Goal: Information Seeking & Learning: Learn about a topic

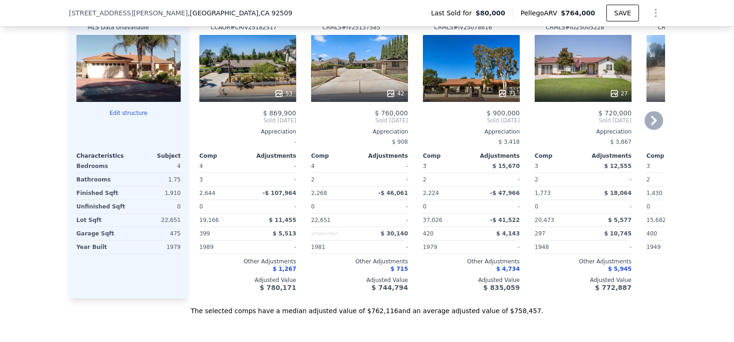
scroll to position [810, 0]
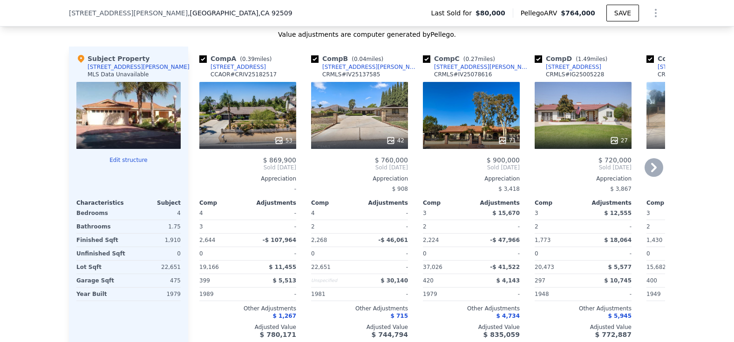
click at [647, 162] on icon at bounding box center [654, 167] width 19 height 19
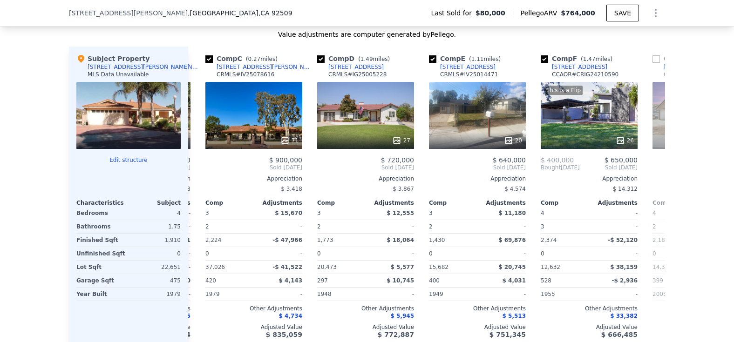
scroll to position [0, 224]
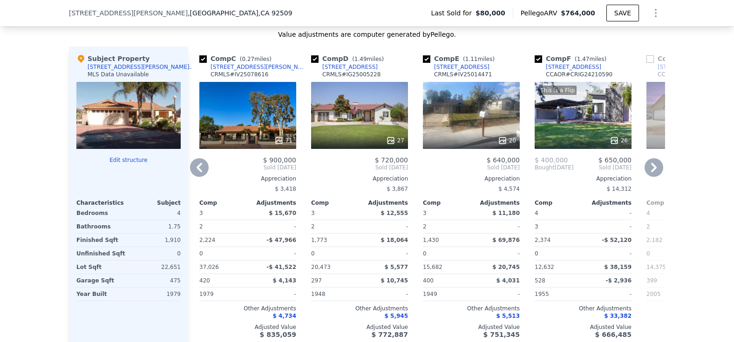
click at [190, 160] on icon at bounding box center [199, 167] width 19 height 19
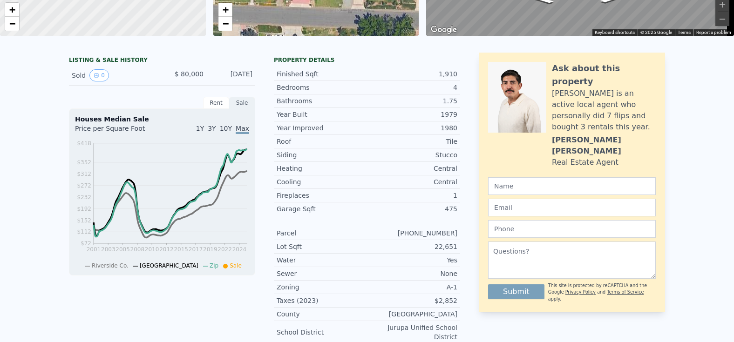
scroll to position [0, 0]
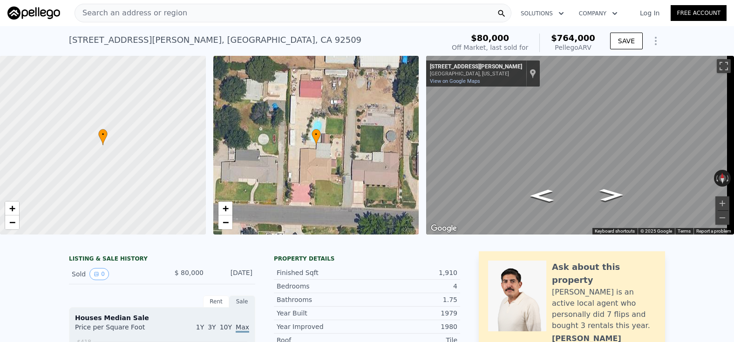
click at [189, 13] on div "Search an address or region" at bounding box center [293, 13] width 437 height 19
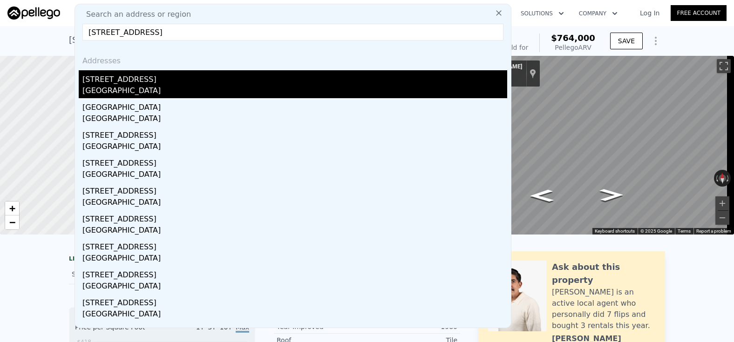
type input "[STREET_ADDRESS]"
click at [173, 84] on div "[STREET_ADDRESS]" at bounding box center [294, 77] width 425 height 15
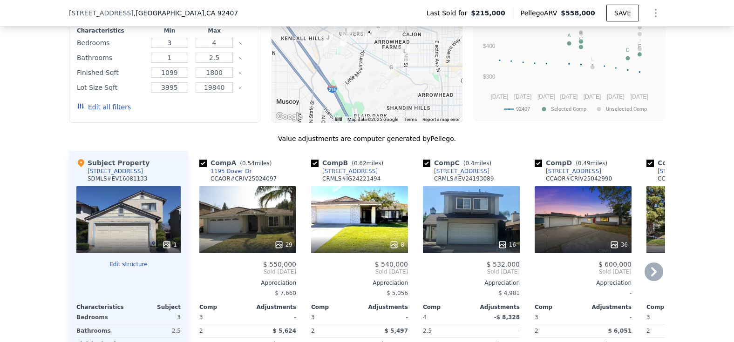
scroll to position [602, 0]
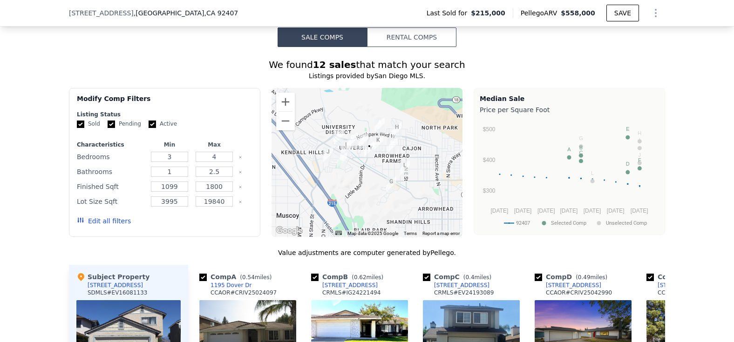
click at [376, 169] on div at bounding box center [367, 162] width 191 height 149
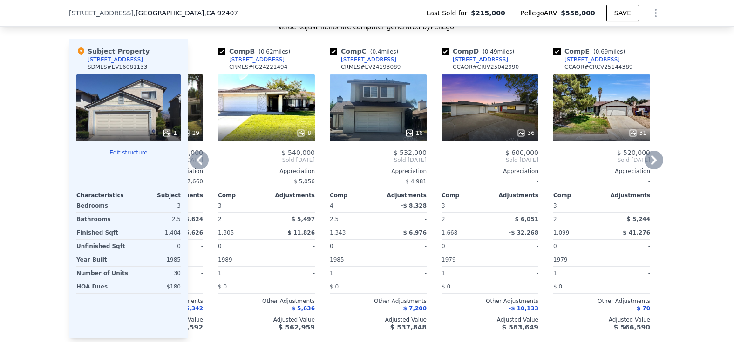
scroll to position [788, 0]
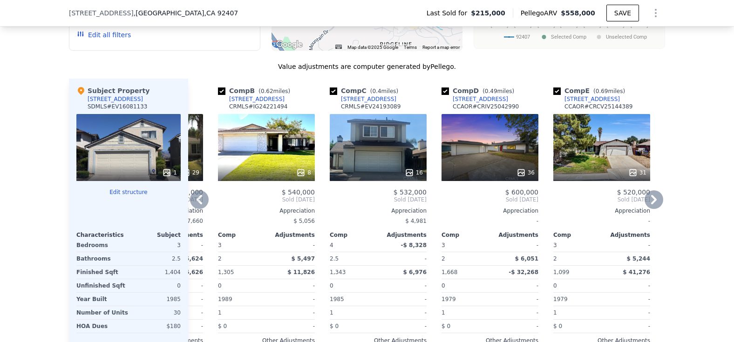
click at [495, 169] on div at bounding box center [490, 172] width 97 height 17
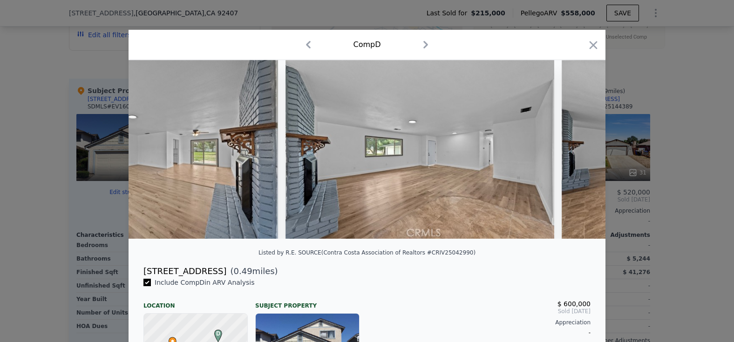
scroll to position [0, 2329]
click at [605, 186] on div at bounding box center [367, 171] width 734 height 342
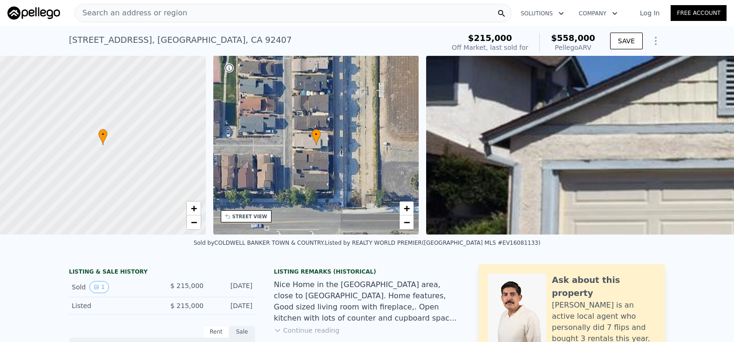
click at [160, 11] on span "Search an address or region" at bounding box center [131, 12] width 112 height 11
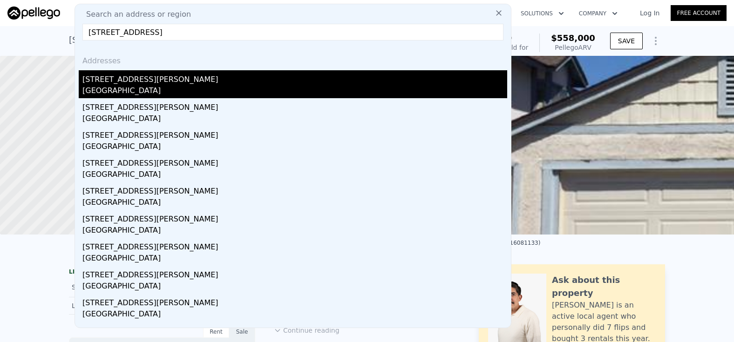
type input "[STREET_ADDRESS]"
click at [197, 89] on div "[GEOGRAPHIC_DATA]" at bounding box center [294, 91] width 425 height 13
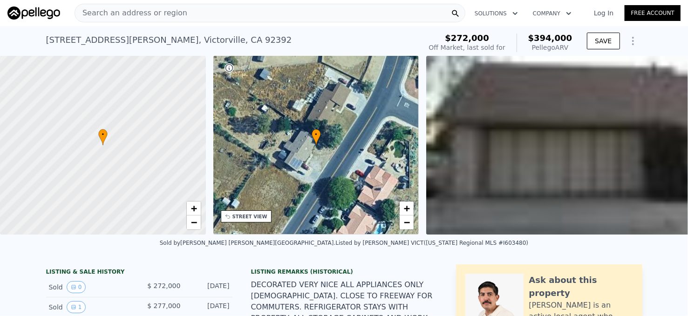
scroll to position [0, 4]
click at [102, 7] on div "Search an address or region" at bounding box center [131, 13] width 112 height 18
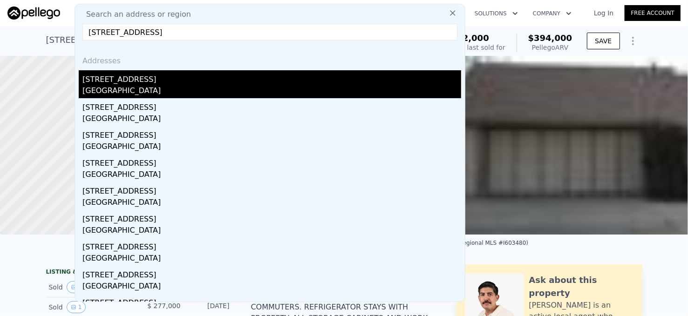
type input "[STREET_ADDRESS]"
click at [178, 83] on div "[STREET_ADDRESS]" at bounding box center [271, 77] width 379 height 15
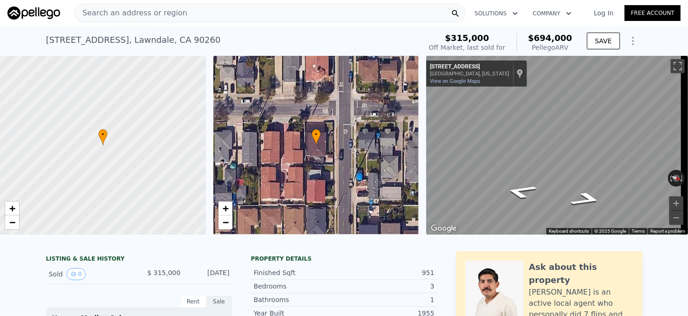
click at [159, 16] on span "Search an address or region" at bounding box center [131, 12] width 112 height 11
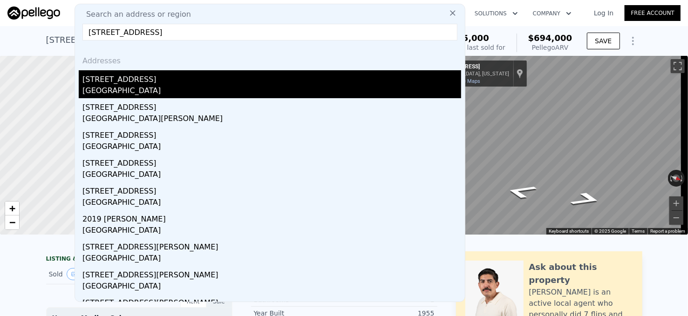
type input "[STREET_ADDRESS]"
click at [171, 71] on div "[STREET_ADDRESS]" at bounding box center [271, 77] width 379 height 15
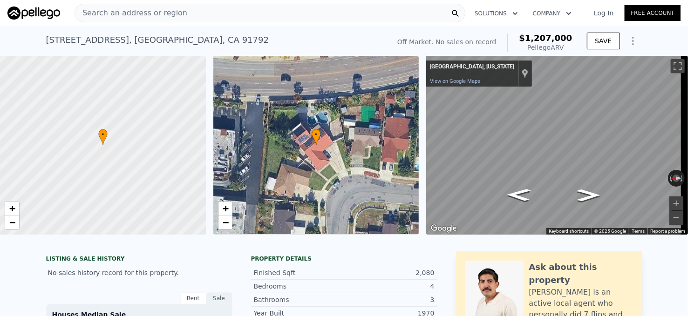
click at [142, 12] on span "Search an address or region" at bounding box center [131, 12] width 112 height 11
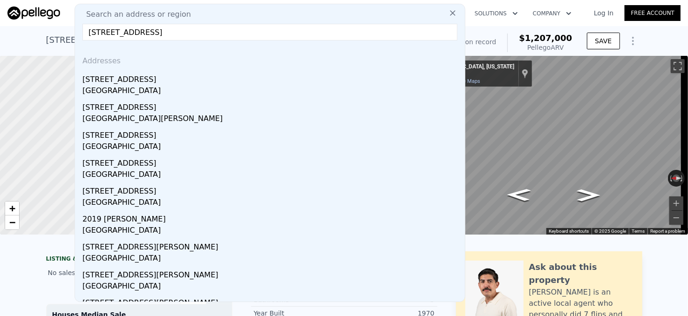
drag, startPoint x: 112, startPoint y: 35, endPoint x: 181, endPoint y: 35, distance: 68.9
click at [181, 35] on input "[STREET_ADDRESS]" at bounding box center [269, 32] width 375 height 17
click at [126, 35] on input "[STREET_ADDRESS]" at bounding box center [269, 32] width 375 height 17
drag, startPoint x: 112, startPoint y: 31, endPoint x: 269, endPoint y: 28, distance: 156.5
click at [269, 28] on input "[STREET_ADDRESS]" at bounding box center [269, 32] width 375 height 17
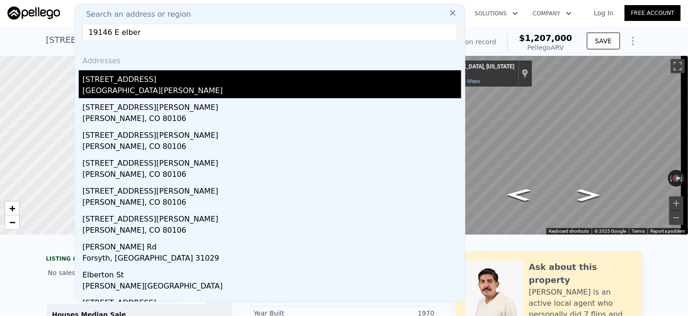
type input "19146 E elber"
click at [199, 88] on div "[GEOGRAPHIC_DATA][PERSON_NAME]" at bounding box center [271, 91] width 379 height 13
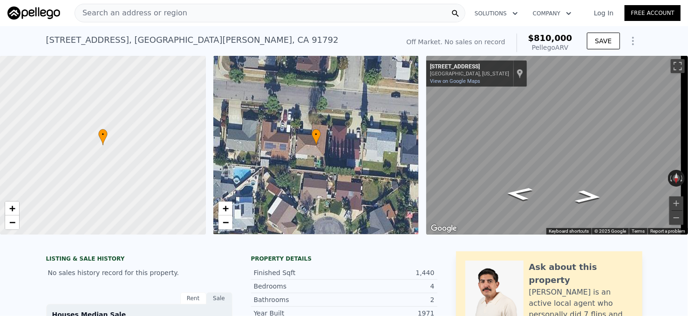
click at [123, 13] on span "Search an address or region" at bounding box center [131, 12] width 112 height 11
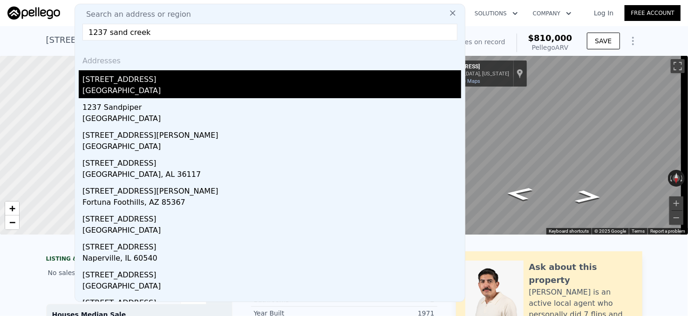
type input "1237 sand creek"
click at [139, 85] on div "[GEOGRAPHIC_DATA]" at bounding box center [271, 91] width 379 height 13
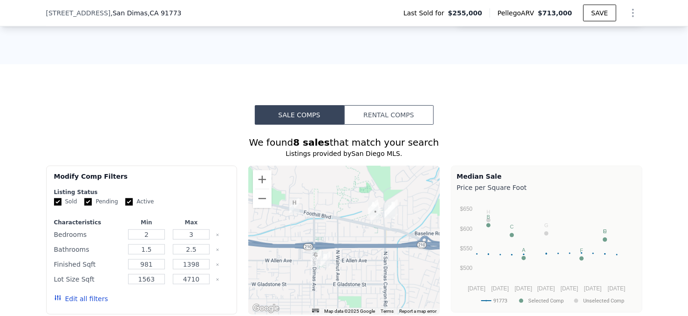
scroll to position [555, 0]
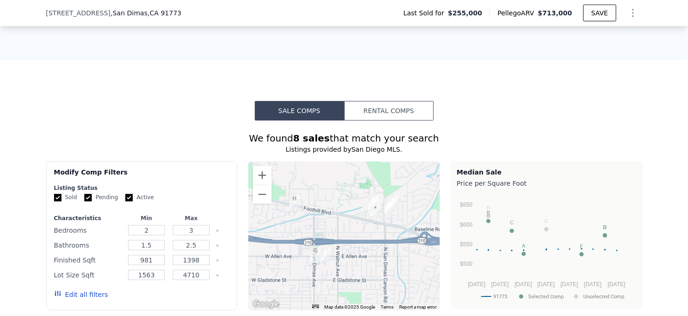
click at [401, 214] on div at bounding box center [343, 236] width 191 height 149
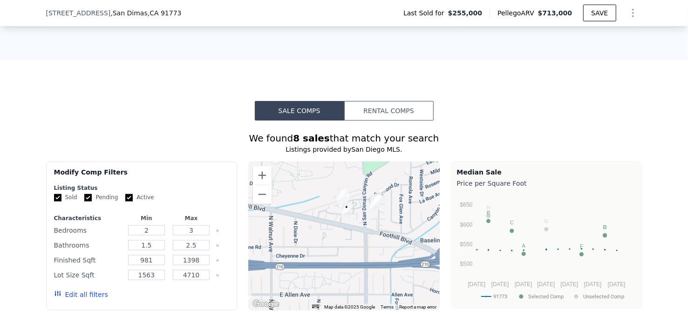
click at [371, 215] on div at bounding box center [343, 236] width 191 height 149
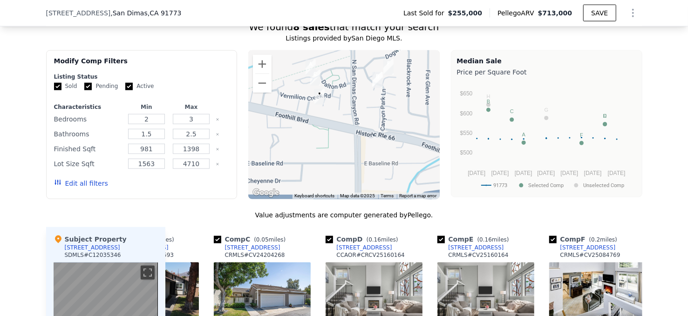
scroll to position [509, 0]
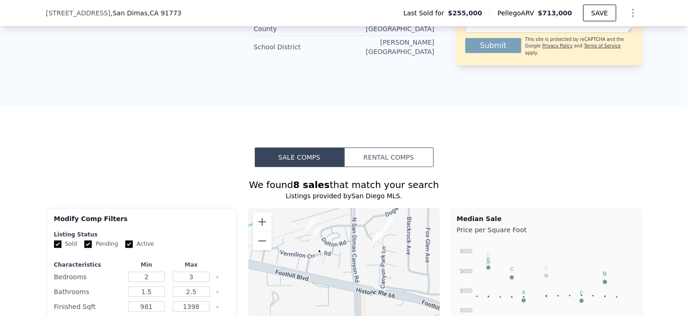
click at [330, 228] on div at bounding box center [343, 282] width 191 height 149
click at [330, 227] on div at bounding box center [343, 282] width 191 height 149
click at [342, 231] on div at bounding box center [343, 282] width 191 height 149
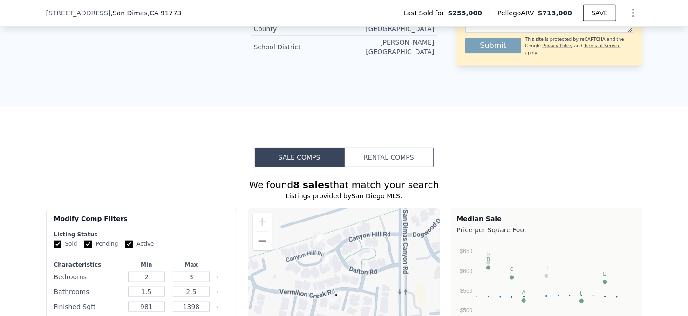
drag, startPoint x: 326, startPoint y: 232, endPoint x: 368, endPoint y: 248, distance: 44.6
click at [368, 250] on div at bounding box center [343, 282] width 191 height 149
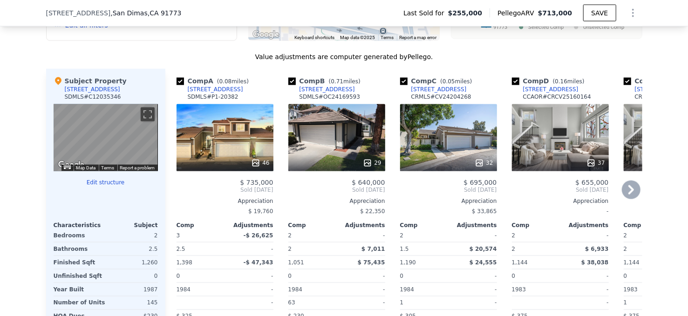
scroll to position [788, 0]
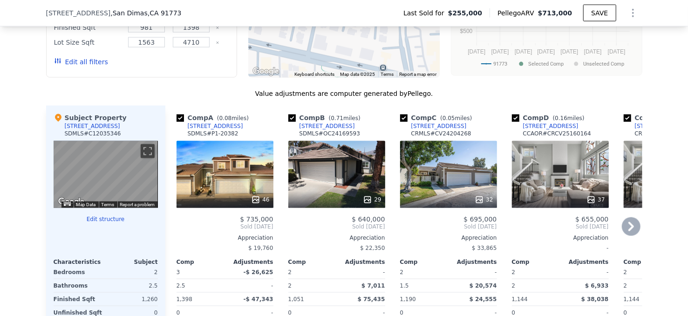
click at [223, 174] on div "46" at bounding box center [225, 174] width 97 height 67
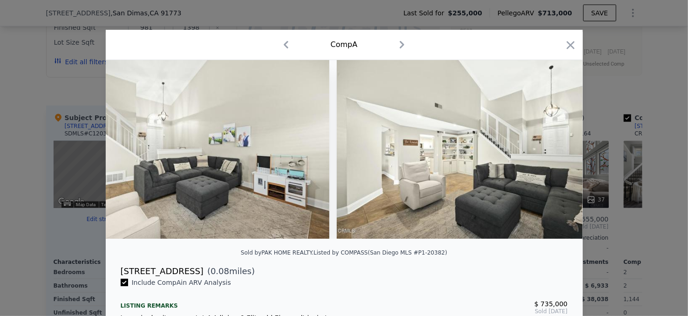
scroll to position [0, 1956]
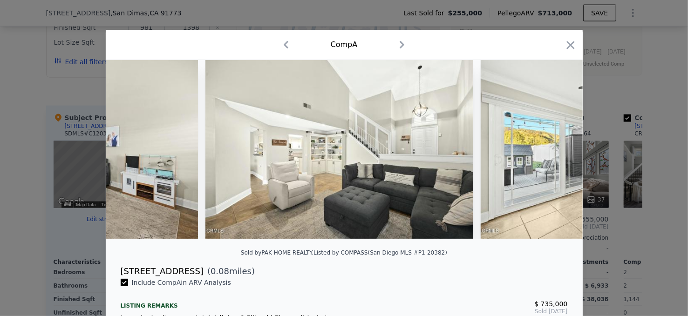
click at [599, 198] on div at bounding box center [344, 158] width 688 height 316
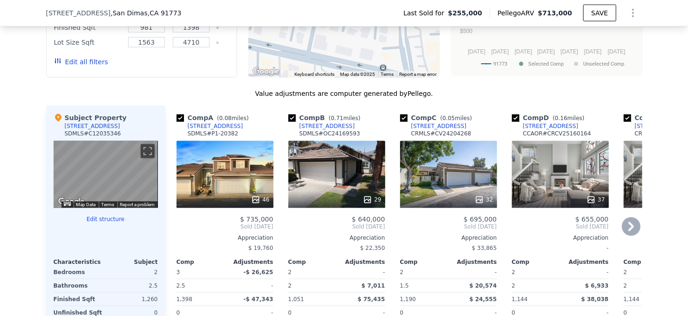
click at [443, 191] on div at bounding box center [448, 199] width 97 height 17
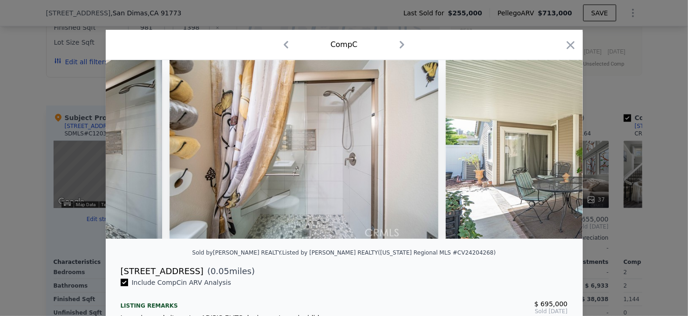
scroll to position [0, 4937]
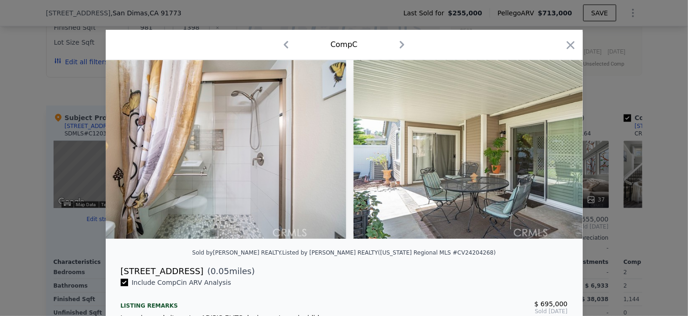
click at [644, 203] on div at bounding box center [344, 158] width 688 height 316
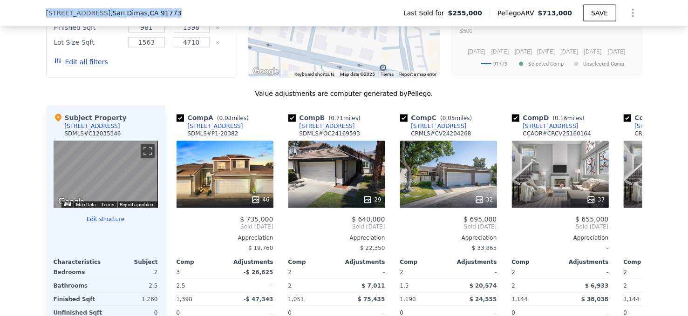
drag, startPoint x: 84, startPoint y: 11, endPoint x: 183, endPoint y: 5, distance: 98.9
click at [183, 5] on div "[STREET_ADDRESS] Last Sold for $255,000 Pellego ARV $713,000 SAVE" at bounding box center [344, 13] width 688 height 27
copy div "[STREET_ADDRESS]"
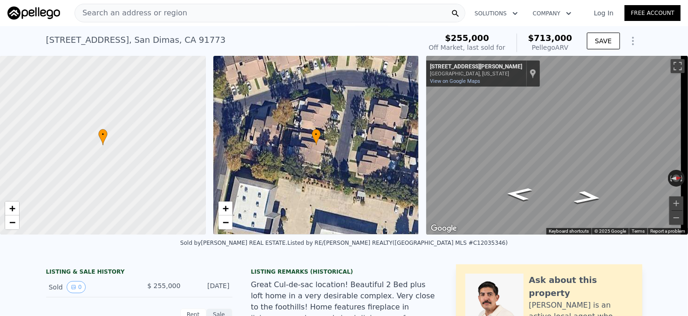
click at [128, 15] on span "Search an address or region" at bounding box center [131, 12] width 112 height 11
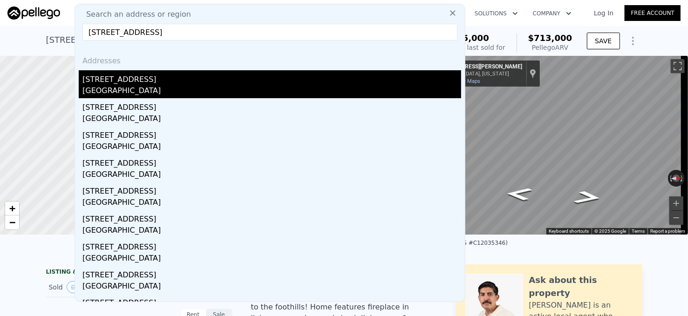
type input "[STREET_ADDRESS]"
click at [190, 70] on div "[STREET_ADDRESS]" at bounding box center [271, 77] width 379 height 15
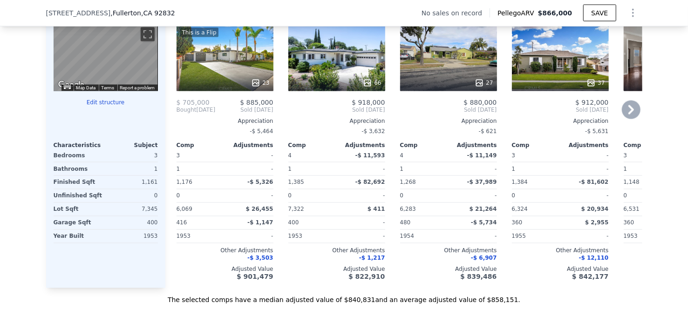
scroll to position [928, 0]
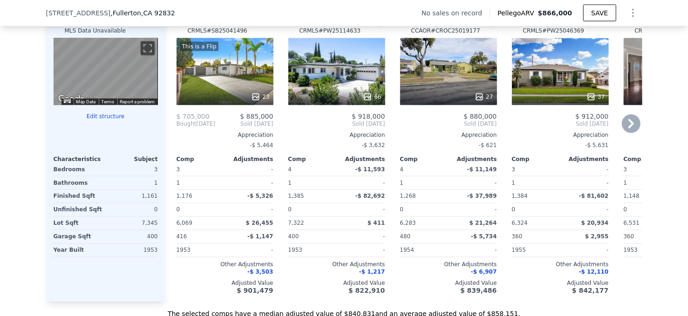
click at [628, 129] on icon at bounding box center [631, 123] width 6 height 9
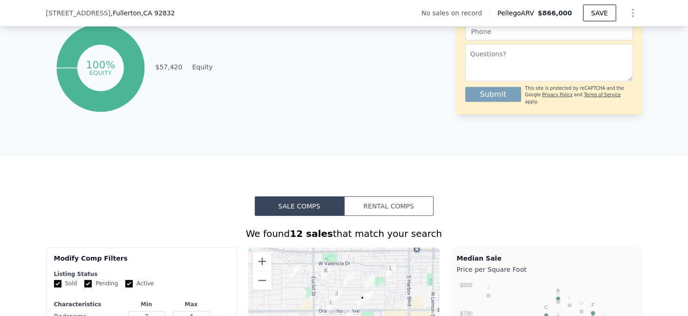
scroll to position [0, 0]
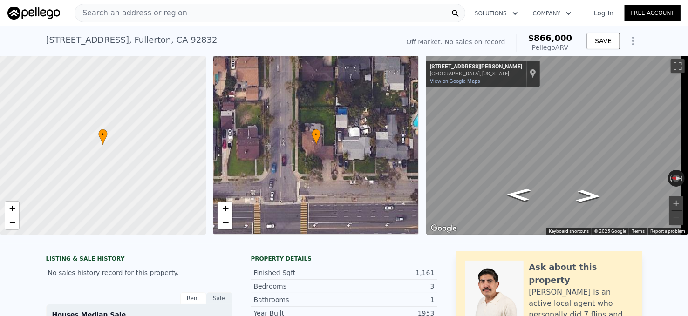
click at [148, 16] on span "Search an address or region" at bounding box center [131, 12] width 112 height 11
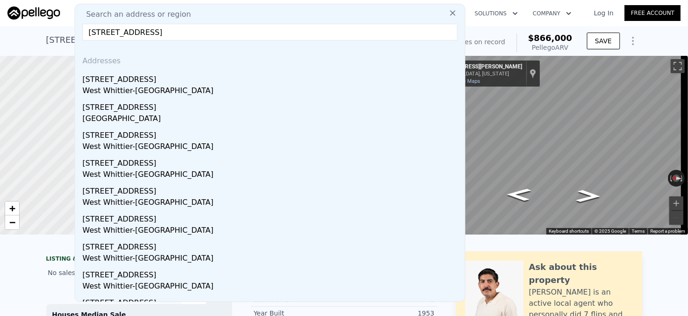
type input "[STREET_ADDRESS]"
click at [206, 77] on div "[STREET_ADDRESS]" at bounding box center [271, 77] width 379 height 15
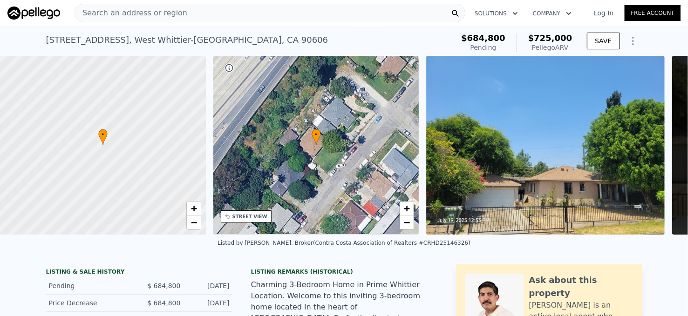
click at [166, 19] on div "Search an address or region" at bounding box center [131, 13] width 112 height 18
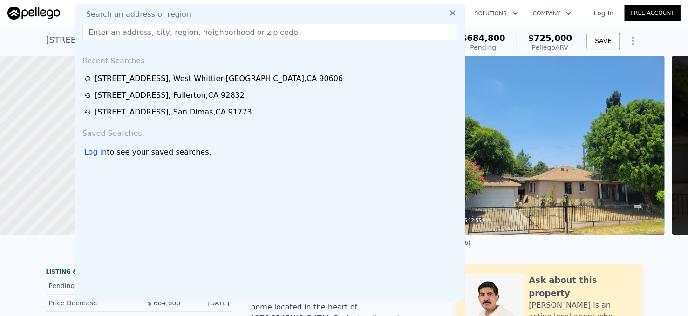
click at [135, 29] on input "text" at bounding box center [269, 32] width 375 height 17
paste input "[STREET_ADDRESS]"
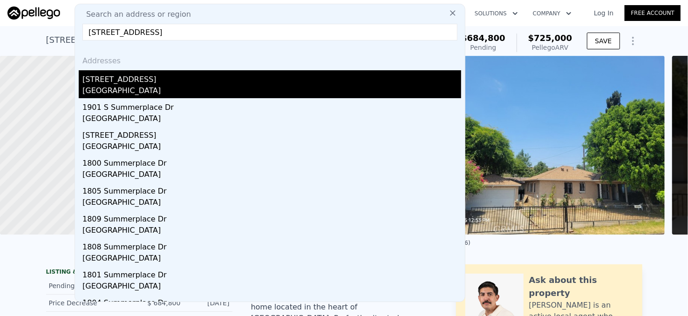
type input "[STREET_ADDRESS]"
click at [158, 82] on div "[STREET_ADDRESS]" at bounding box center [271, 77] width 379 height 15
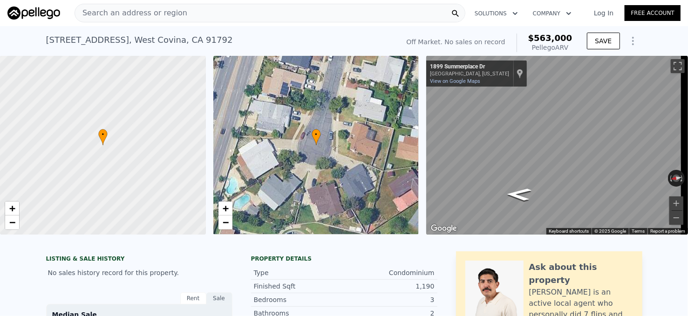
click at [172, 11] on span "Search an address or region" at bounding box center [131, 12] width 112 height 11
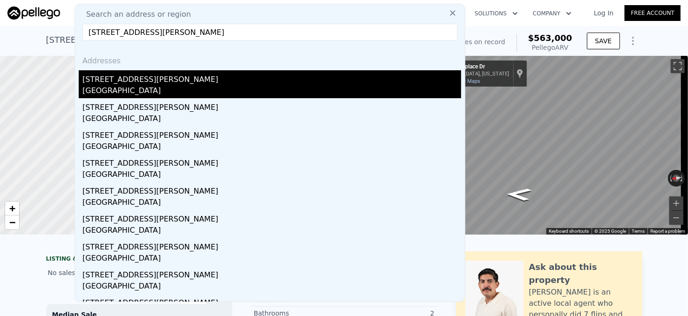
type input "[STREET_ADDRESS][PERSON_NAME]"
click at [152, 77] on div "[STREET_ADDRESS][PERSON_NAME]" at bounding box center [271, 77] width 379 height 15
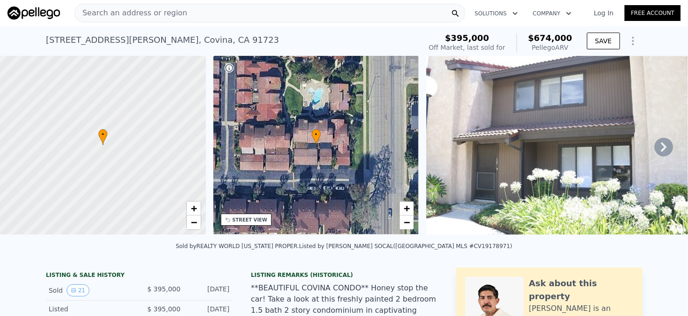
click at [157, 15] on span "Search an address or region" at bounding box center [131, 12] width 112 height 11
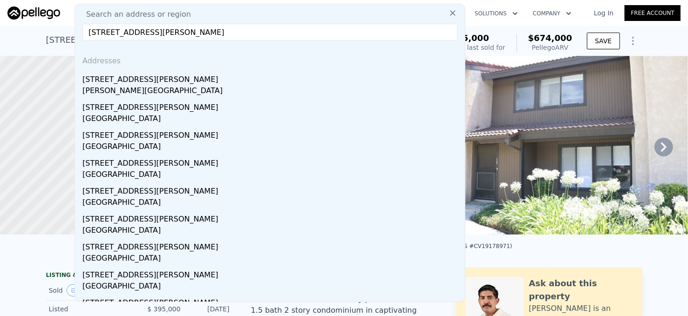
drag, startPoint x: 112, startPoint y: 29, endPoint x: 122, endPoint y: 31, distance: 10.4
click at [112, 29] on input "[STREET_ADDRESS][PERSON_NAME]" at bounding box center [269, 32] width 375 height 17
drag, startPoint x: 138, startPoint y: 31, endPoint x: 273, endPoint y: 26, distance: 135.2
click at [273, 26] on input "[STREET_ADDRESS][PERSON_NAME]" at bounding box center [269, 32] width 375 height 17
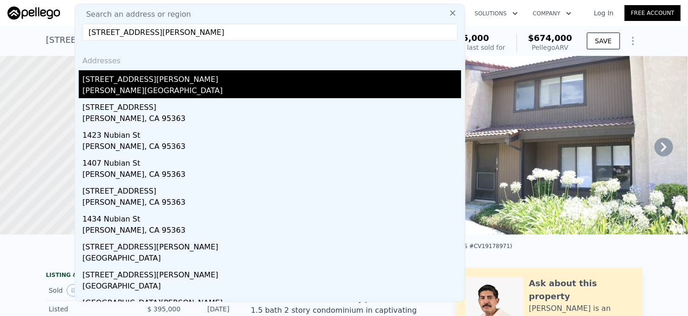
type input "[STREET_ADDRESS][PERSON_NAME]"
click at [147, 90] on div "[PERSON_NAME][GEOGRAPHIC_DATA]" at bounding box center [271, 91] width 379 height 13
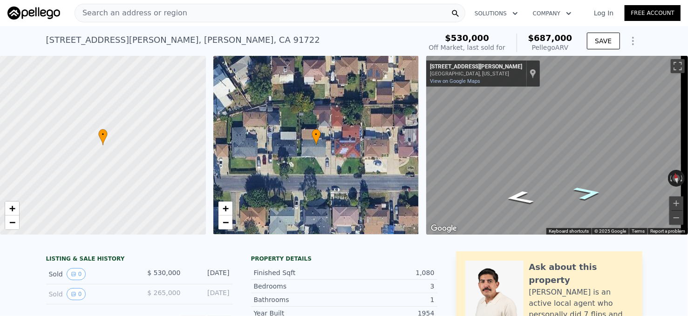
click at [588, 190] on icon "Go East, E Nubia St" at bounding box center [588, 193] width 53 height 20
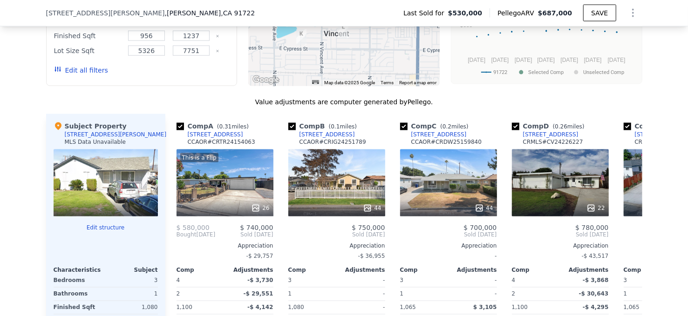
scroll to position [742, 0]
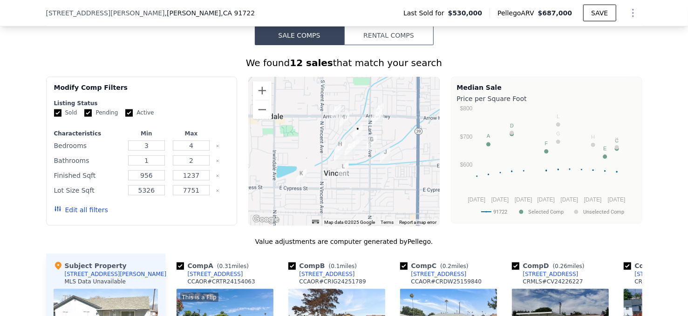
click at [344, 164] on div at bounding box center [343, 151] width 191 height 149
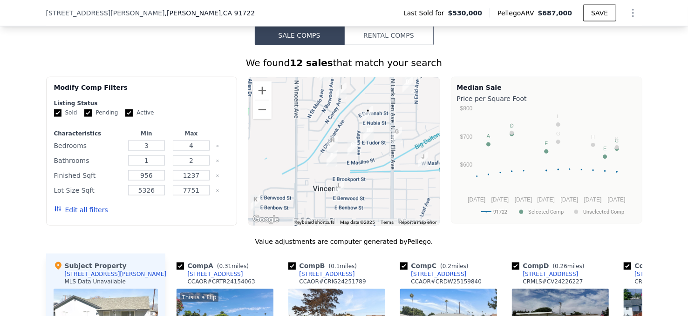
click at [362, 161] on div at bounding box center [343, 151] width 191 height 149
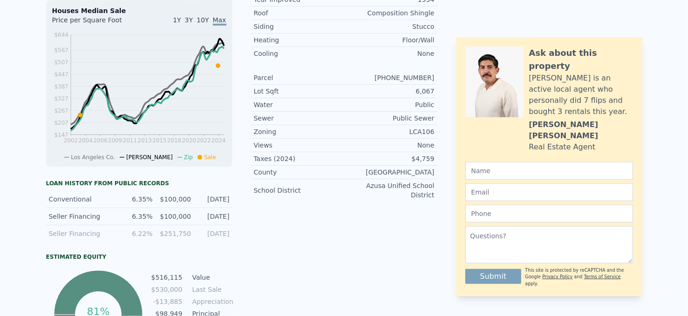
scroll to position [0, 0]
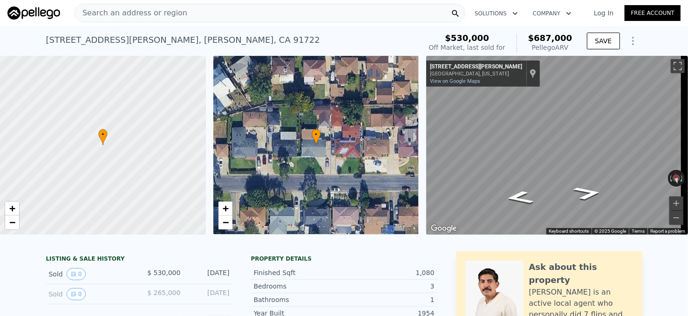
click at [190, 14] on div "Search an address or region" at bounding box center [270, 13] width 391 height 19
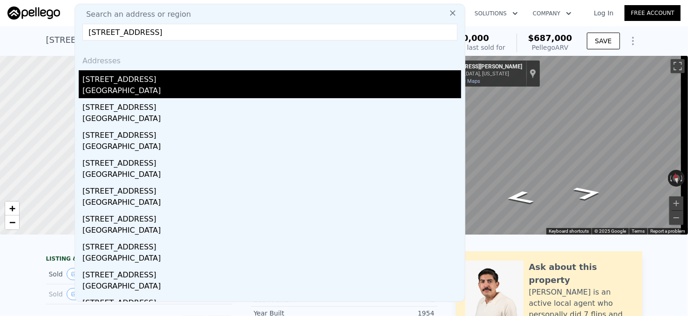
type input "[STREET_ADDRESS]"
click at [167, 83] on div "[STREET_ADDRESS]" at bounding box center [271, 77] width 379 height 15
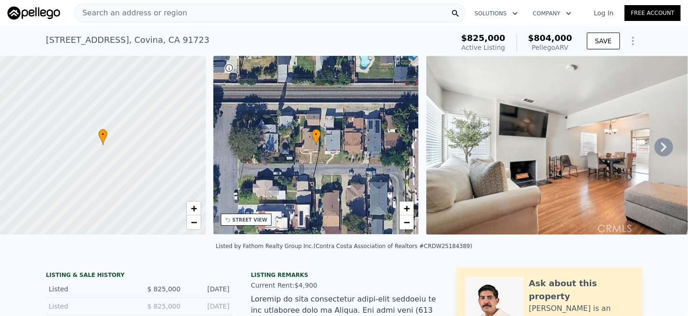
click at [661, 147] on icon at bounding box center [664, 147] width 6 height 9
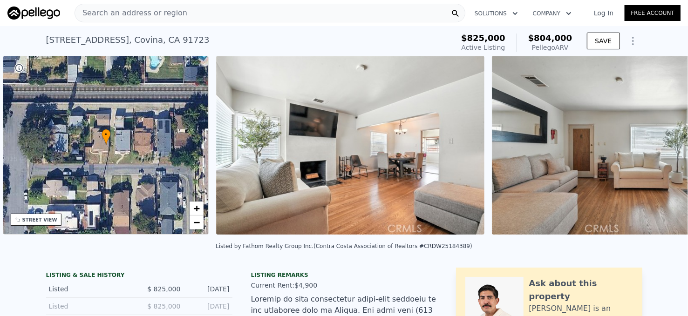
scroll to position [0, 217]
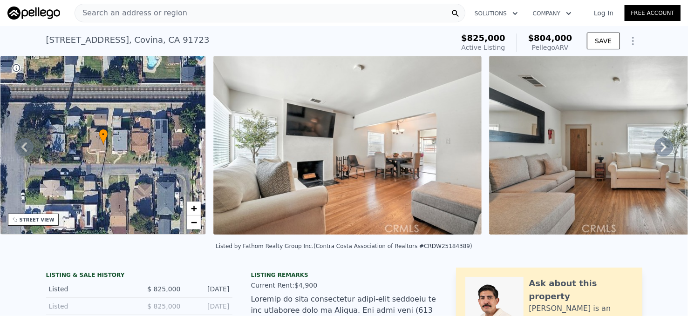
click at [661, 152] on icon at bounding box center [664, 147] width 6 height 9
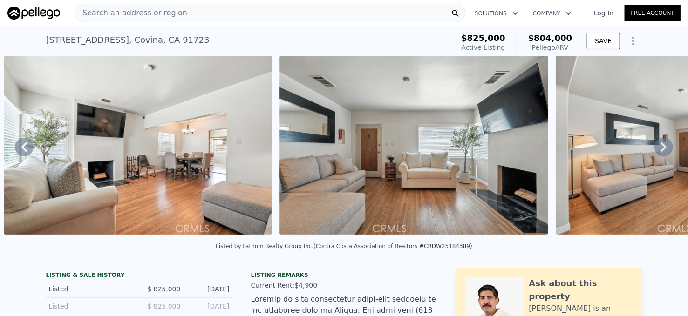
click at [661, 151] on icon at bounding box center [664, 147] width 6 height 9
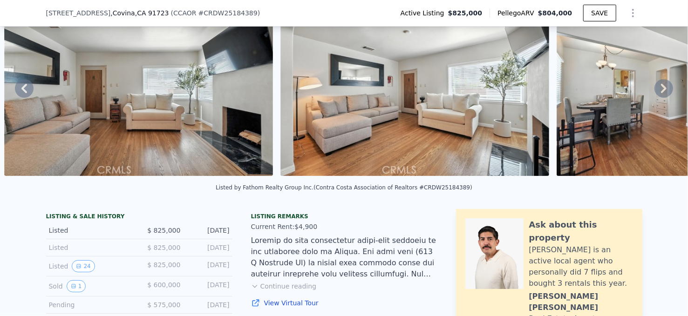
scroll to position [43, 0]
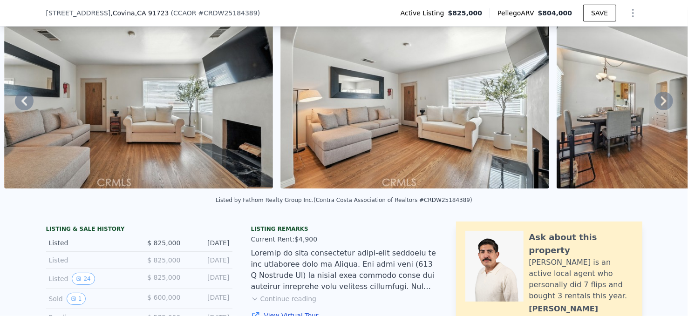
click at [655, 105] on icon at bounding box center [663, 101] width 19 height 19
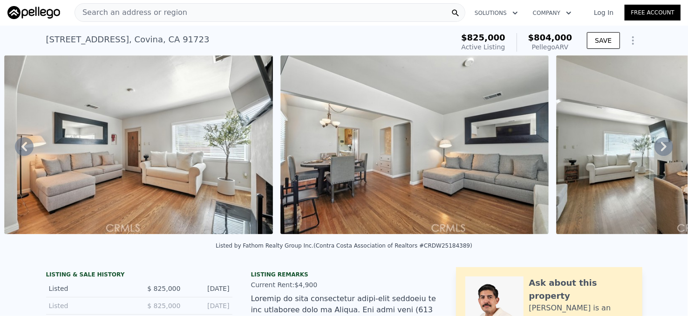
scroll to position [0, 0]
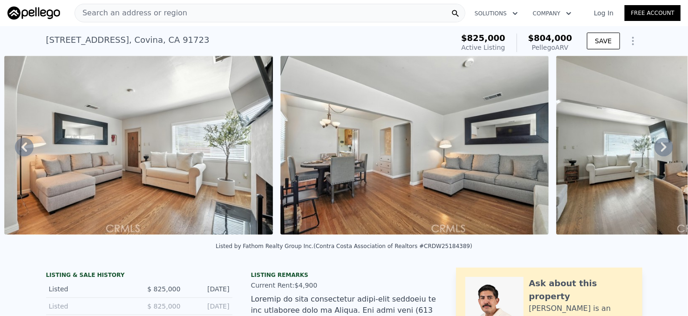
click at [159, 16] on span "Search an address or region" at bounding box center [131, 12] width 112 height 11
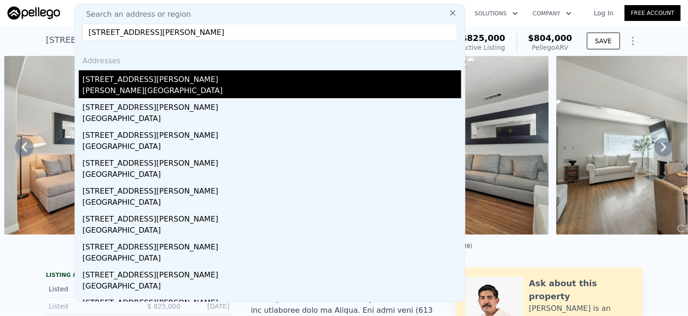
type input "[STREET_ADDRESS][PERSON_NAME]"
click at [140, 87] on div "[PERSON_NAME][GEOGRAPHIC_DATA]" at bounding box center [271, 91] width 379 height 13
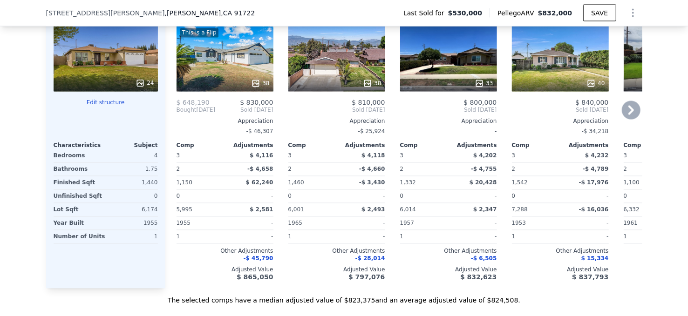
scroll to position [1071, 0]
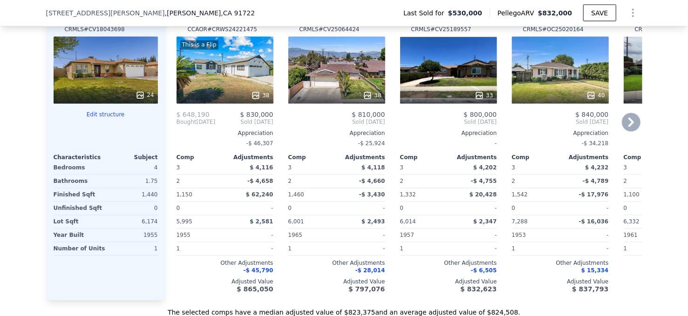
click at [239, 94] on div at bounding box center [225, 95] width 97 height 17
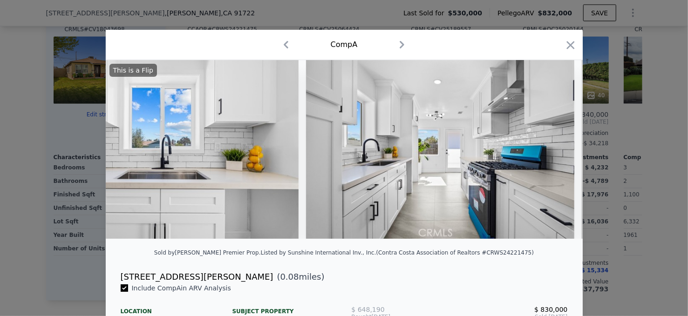
scroll to position [0, 4238]
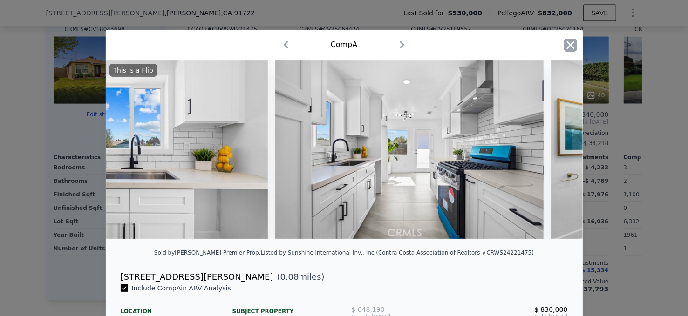
click at [566, 41] on icon "button" at bounding box center [570, 45] width 13 height 13
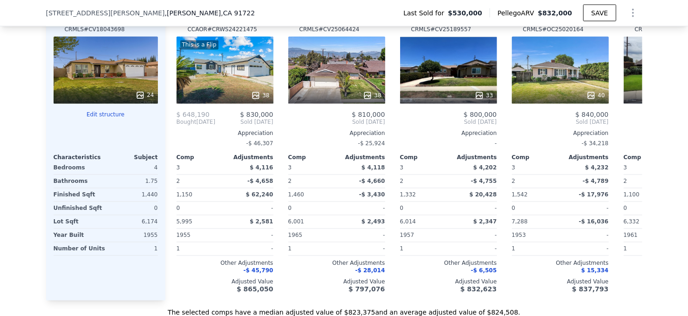
click at [110, 85] on div "24" at bounding box center [106, 70] width 104 height 67
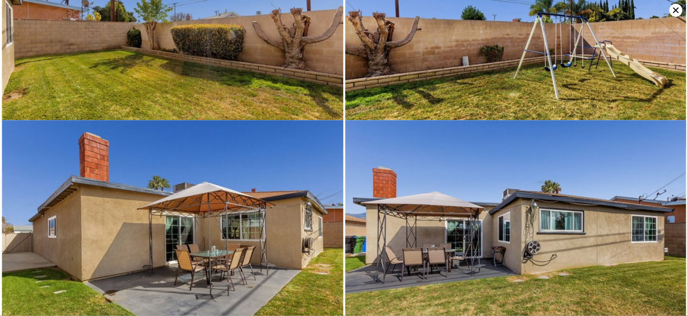
scroll to position [2112, 0]
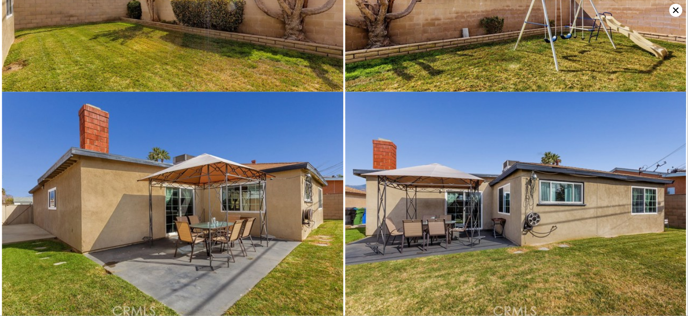
click at [676, 11] on icon at bounding box center [676, 10] width 6 height 6
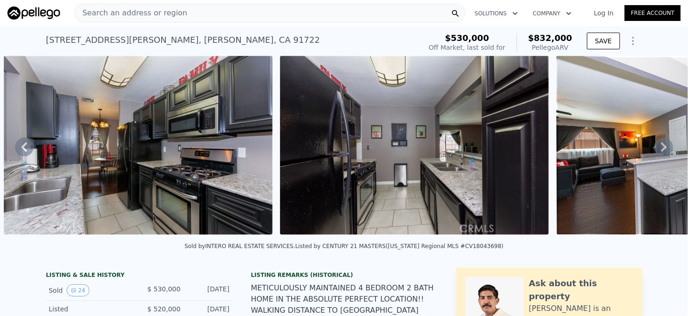
scroll to position [0, 0]
click at [170, 5] on div "Search an address or region" at bounding box center [131, 13] width 112 height 18
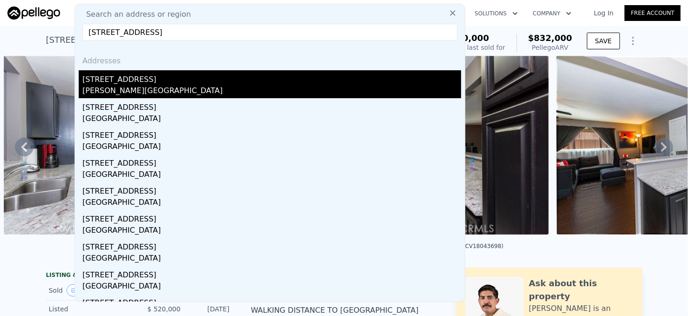
type input "[STREET_ADDRESS]"
click at [156, 80] on div "[STREET_ADDRESS]" at bounding box center [271, 77] width 379 height 15
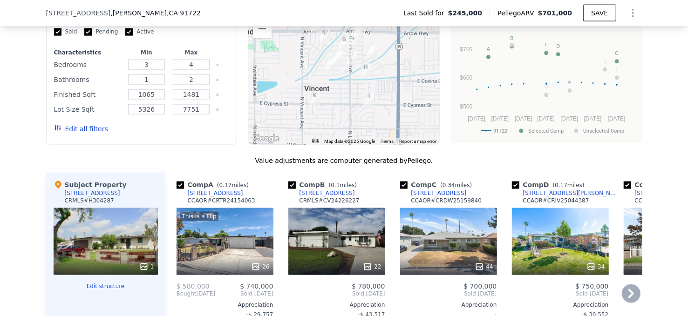
scroll to position [788, 0]
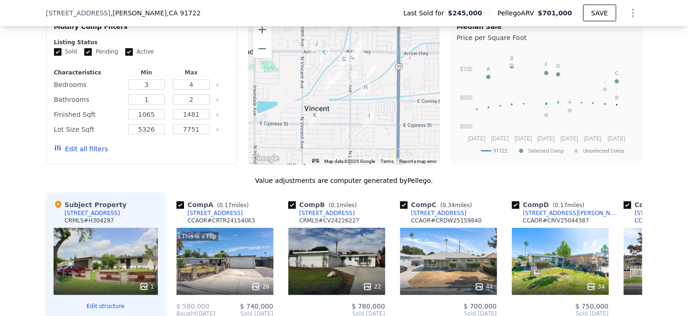
click at [388, 71] on div at bounding box center [343, 90] width 191 height 149
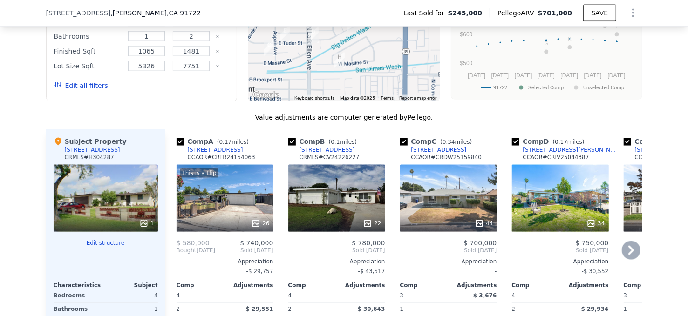
scroll to position [881, 0]
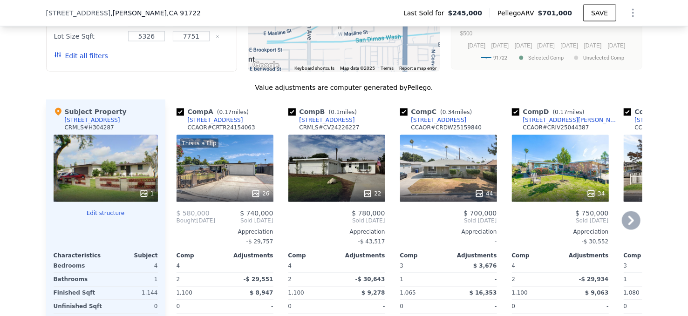
click at [335, 176] on div "22" at bounding box center [336, 168] width 97 height 67
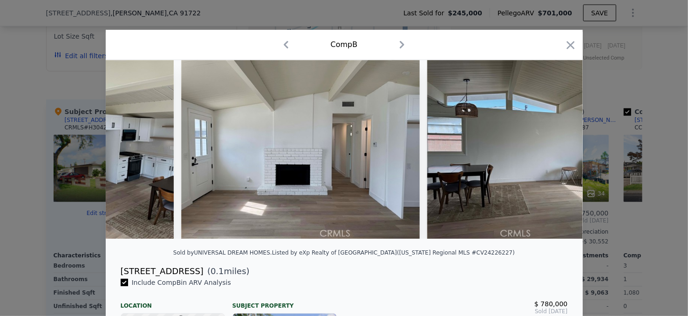
scroll to position [0, 1770]
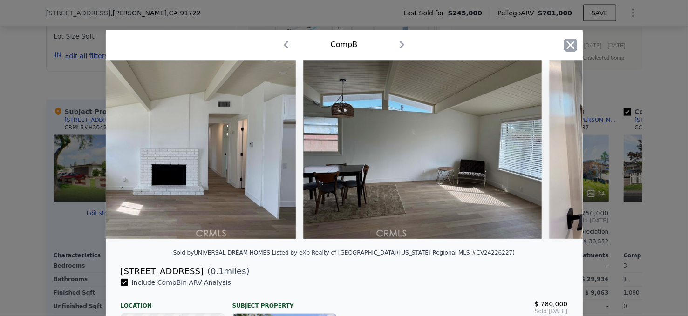
click at [566, 43] on icon "button" at bounding box center [570, 45] width 8 height 8
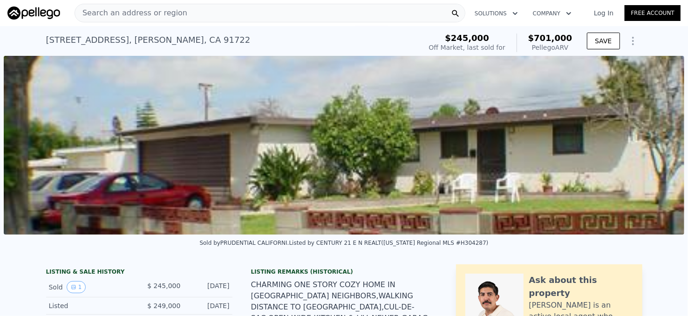
click at [155, 16] on span "Search an address or region" at bounding box center [131, 12] width 112 height 11
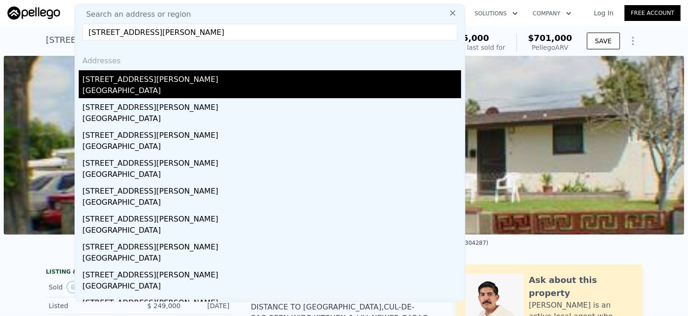
type input "[STREET_ADDRESS][PERSON_NAME]"
click at [163, 95] on div "[GEOGRAPHIC_DATA]" at bounding box center [271, 91] width 379 height 13
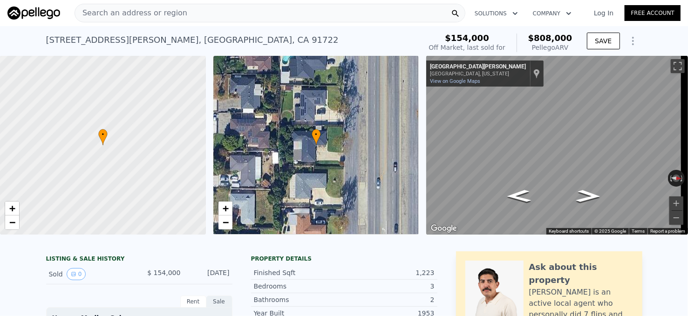
click at [180, 12] on div "Search an address or region" at bounding box center [270, 13] width 391 height 19
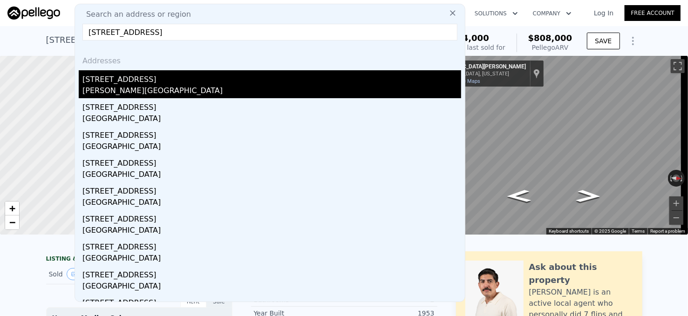
type input "[STREET_ADDRESS]"
click at [162, 81] on div "[STREET_ADDRESS]" at bounding box center [271, 77] width 379 height 15
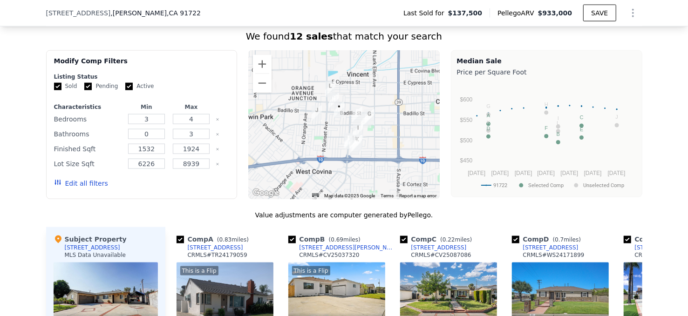
scroll to position [648, 0]
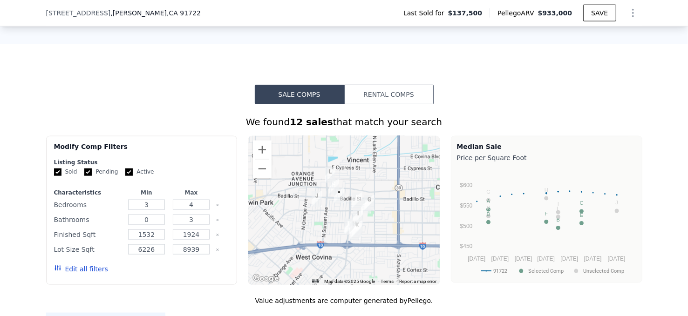
click at [335, 204] on img "16217 E Grovecenter St" at bounding box center [339, 196] width 10 height 16
click at [333, 219] on div at bounding box center [343, 210] width 191 height 149
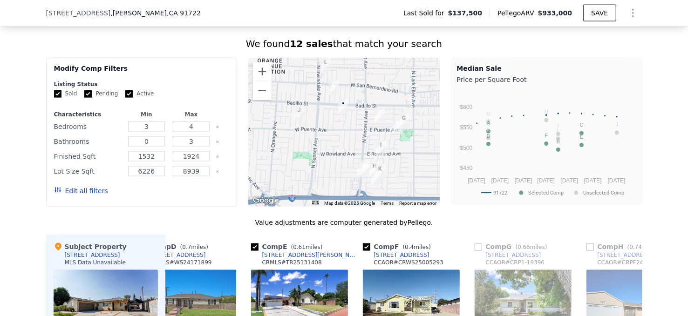
scroll to position [602, 0]
